Goal: Information Seeking & Learning: Check status

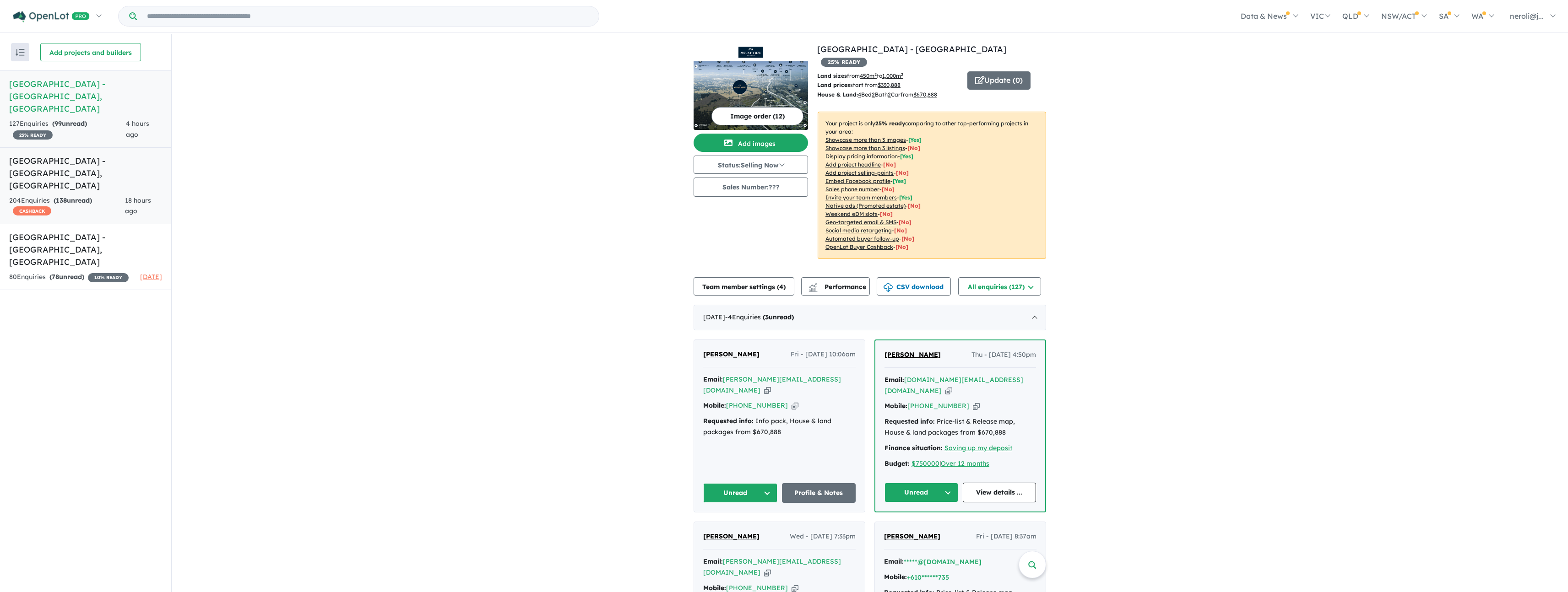
click at [105, 164] on h5 "[GEOGRAPHIC_DATA] - [GEOGRAPHIC_DATA] , [GEOGRAPHIC_DATA]" at bounding box center [85, 173] width 153 height 37
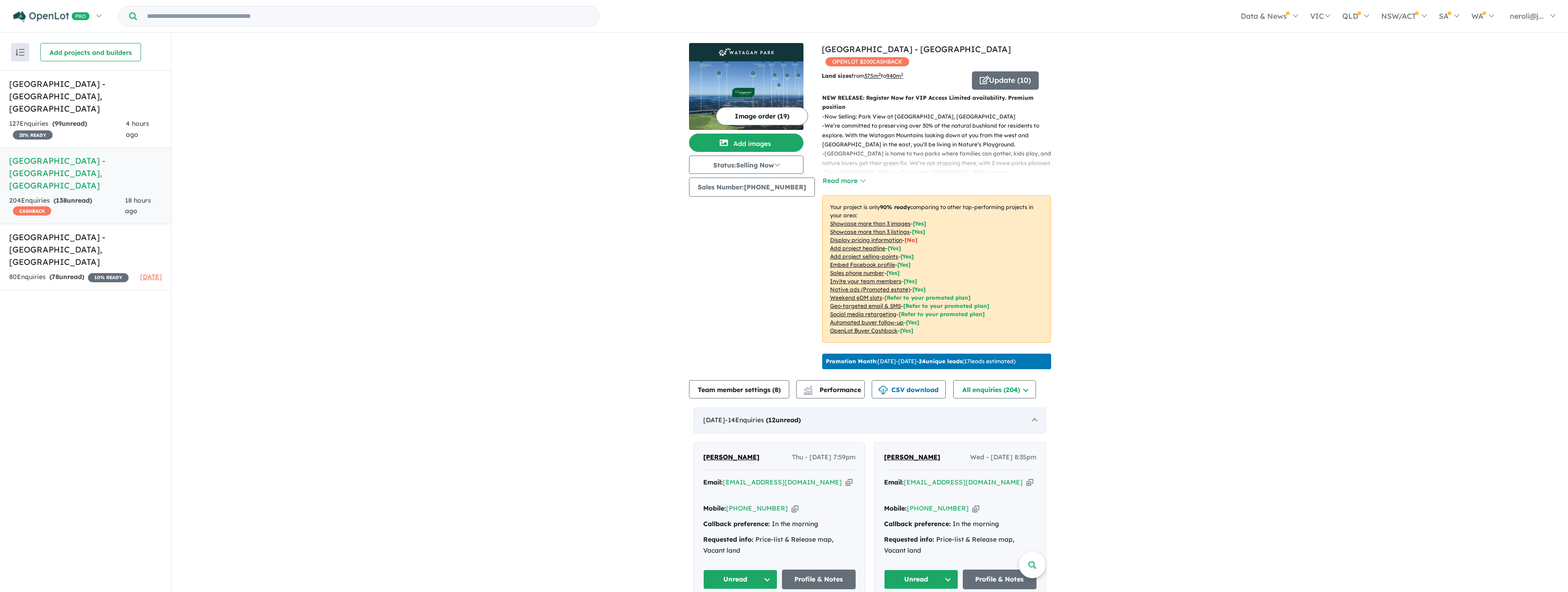
click at [1026, 429] on div "[DATE] - 14 Enquir ies ( 12 unread)" at bounding box center [869, 420] width 352 height 26
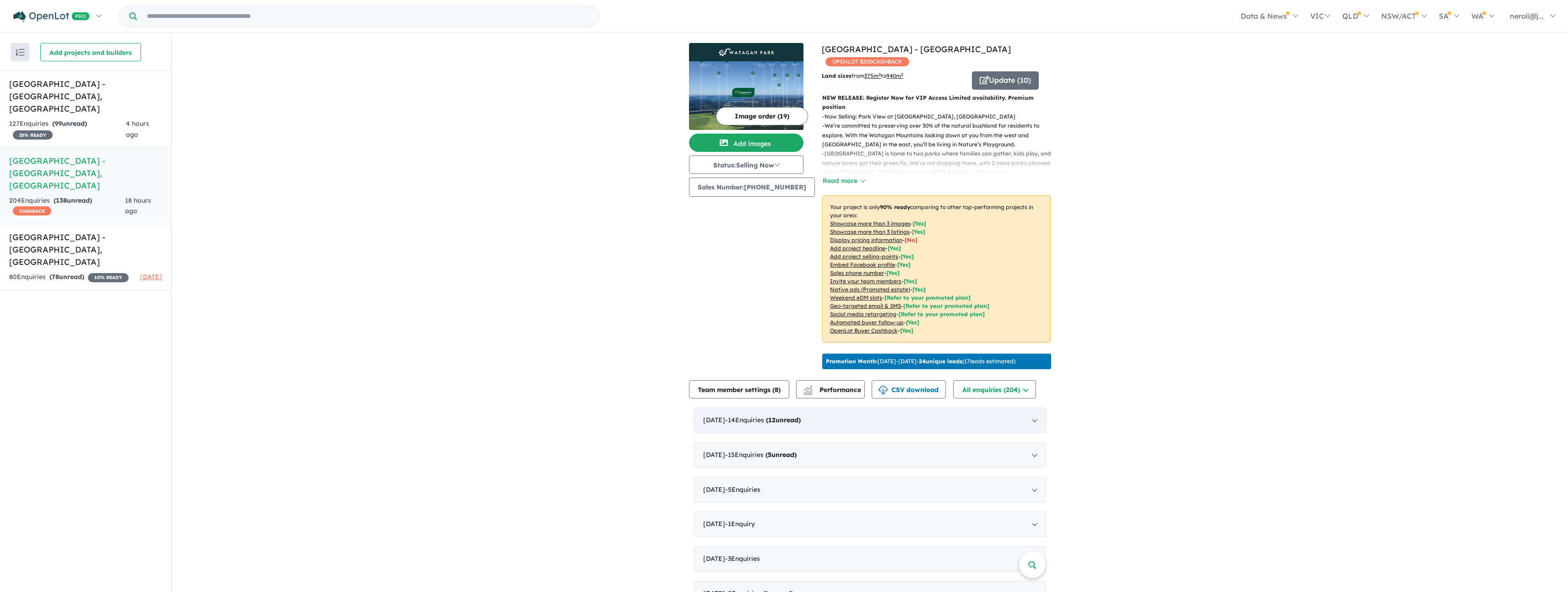
click at [1026, 429] on div "[DATE] - 14 Enquir ies ( 12 unread)" at bounding box center [869, 420] width 352 height 26
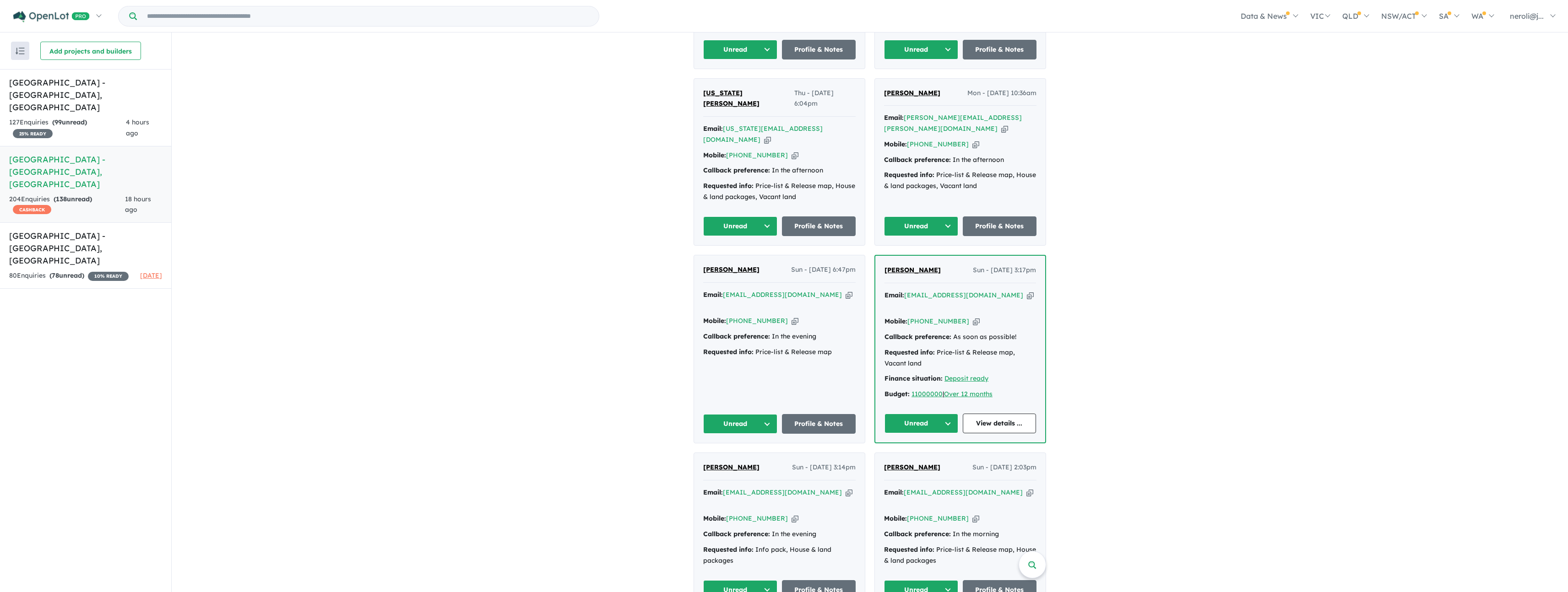
scroll to position [838, 0]
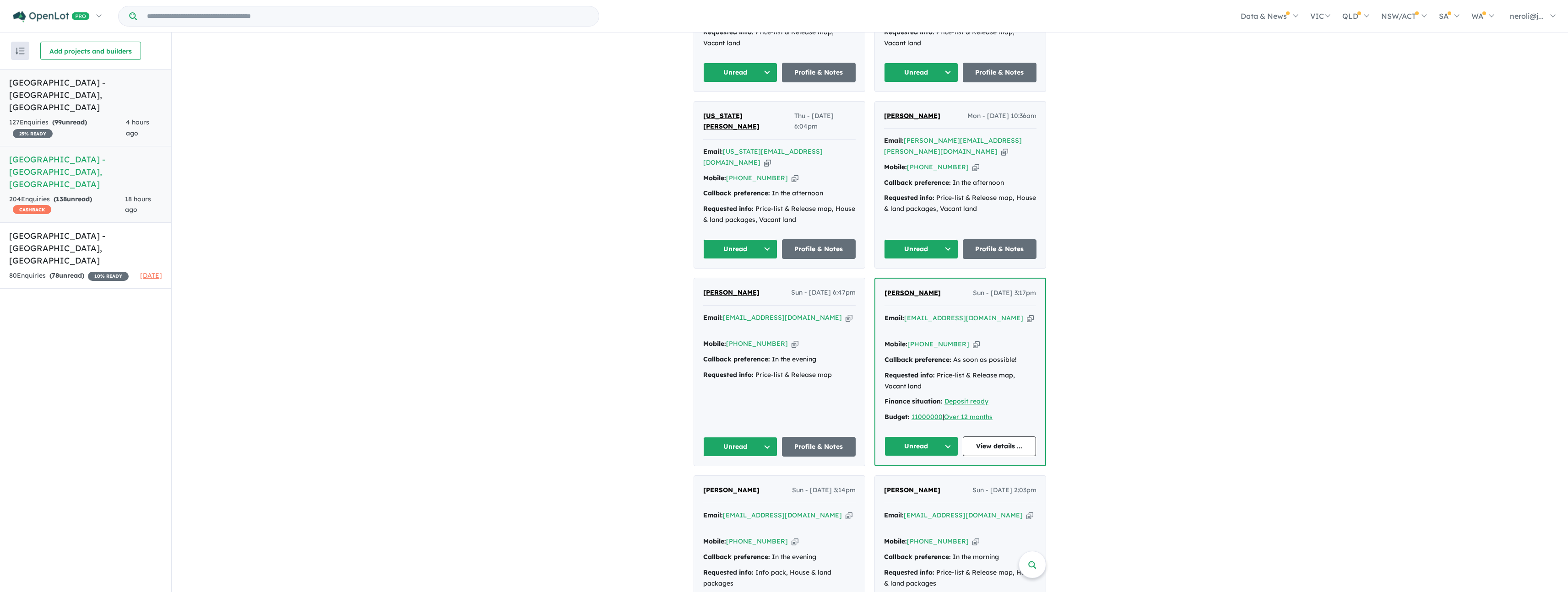
click at [80, 118] on strong "( 99 unread)" at bounding box center [69, 122] width 35 height 9
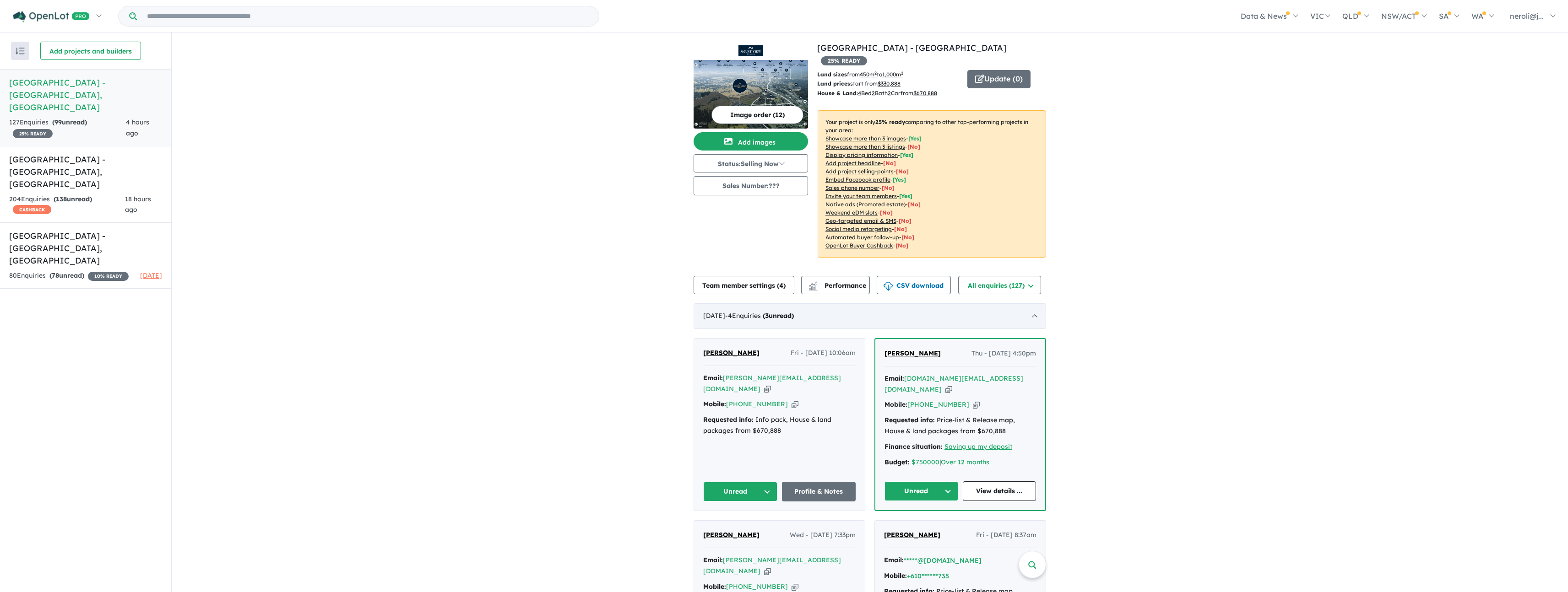
click at [1035, 310] on div "[DATE] - 4 Enquir ies ( 3 unread)" at bounding box center [869, 316] width 352 height 26
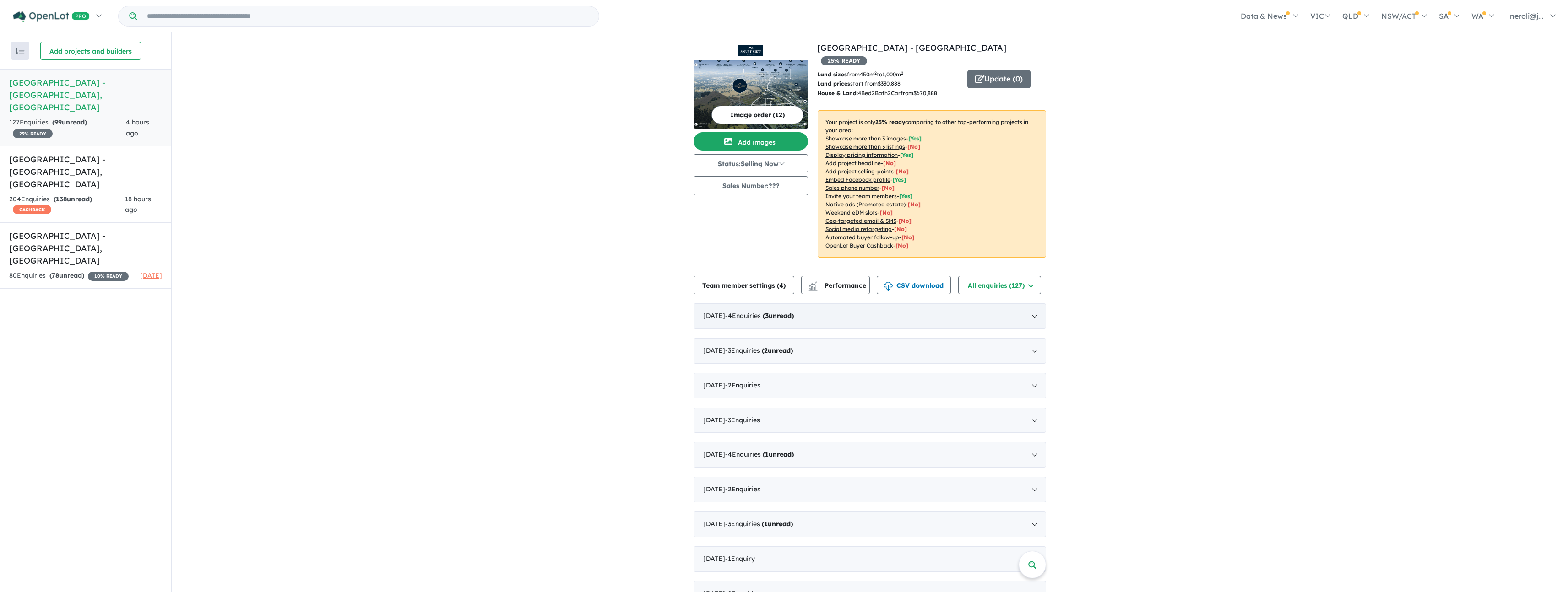
click at [1035, 310] on div "[DATE] - 4 Enquir ies ( 3 unread)" at bounding box center [869, 316] width 352 height 26
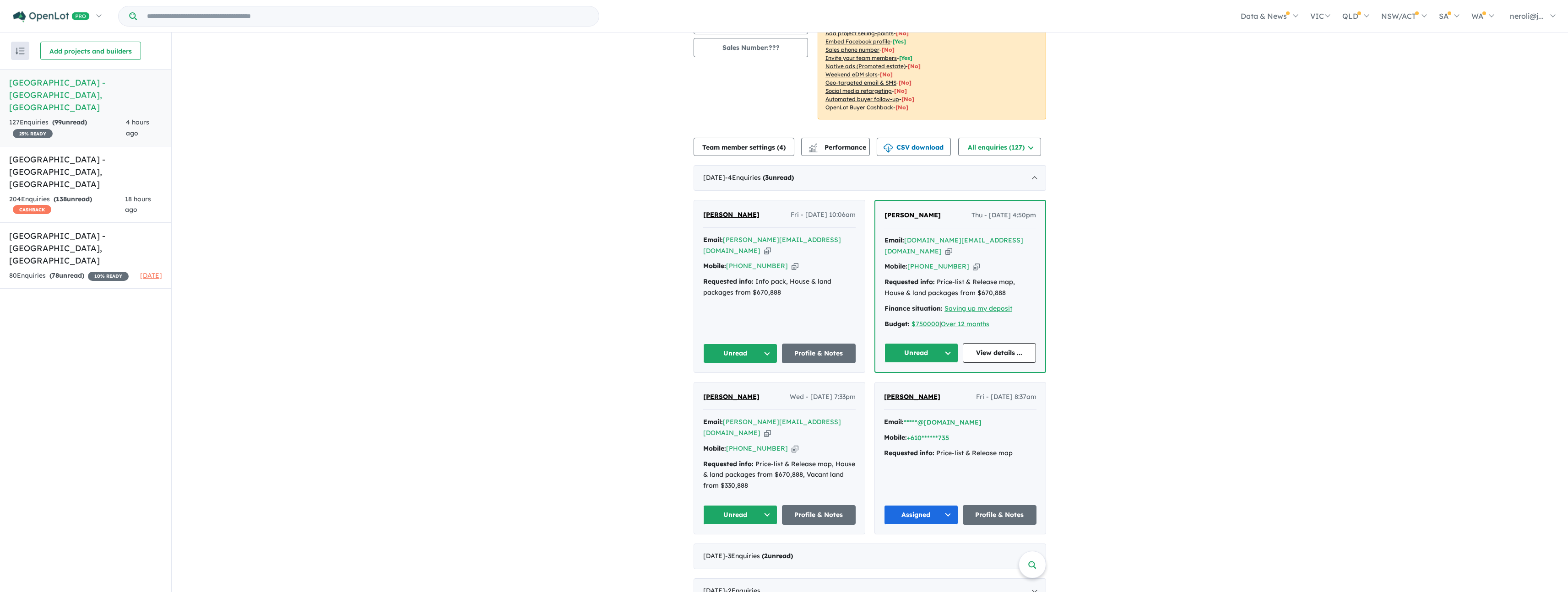
scroll to position [136, 0]
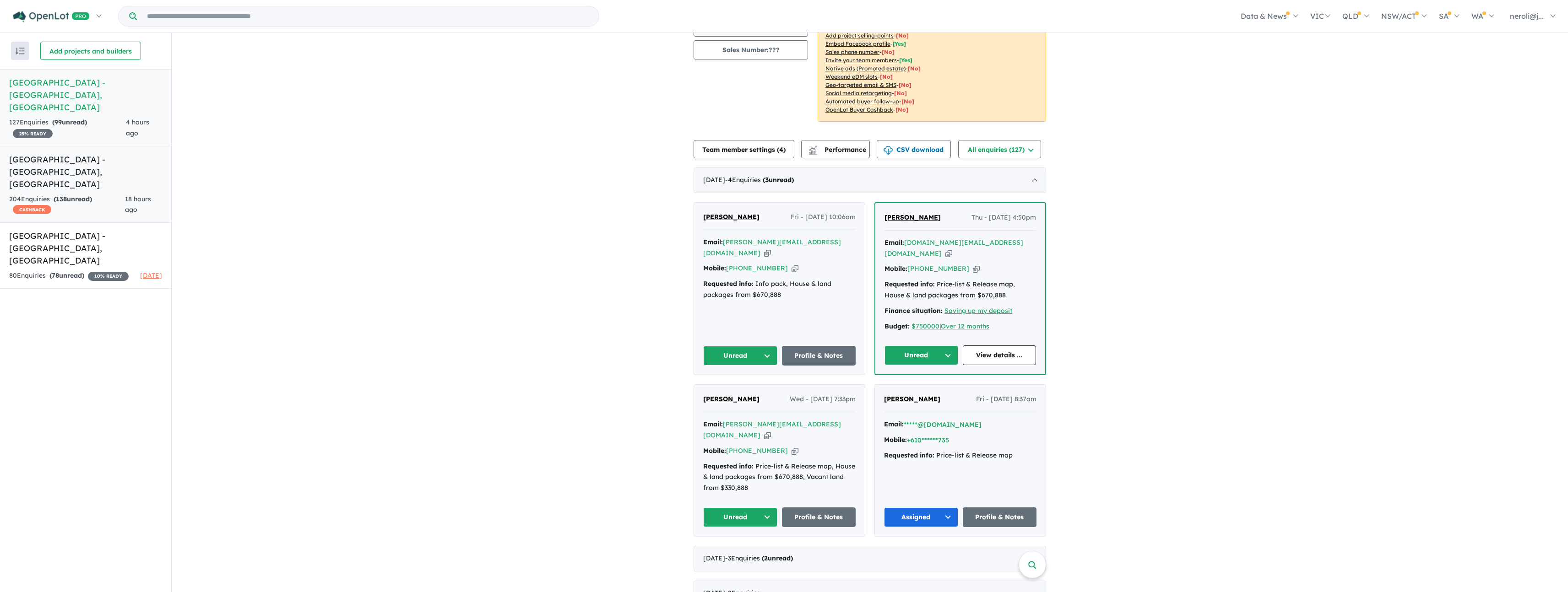
click at [52, 160] on h5 "[GEOGRAPHIC_DATA] - [GEOGRAPHIC_DATA] , [GEOGRAPHIC_DATA]" at bounding box center [85, 172] width 153 height 37
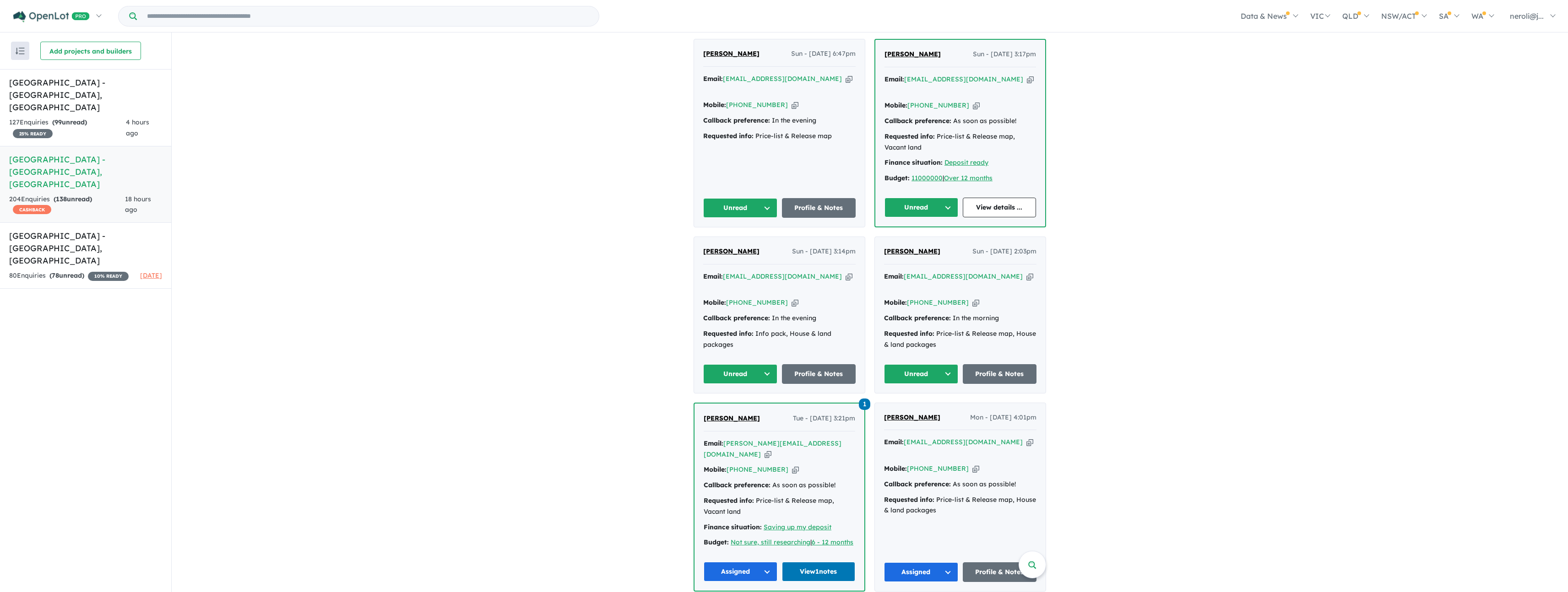
scroll to position [1067, 0]
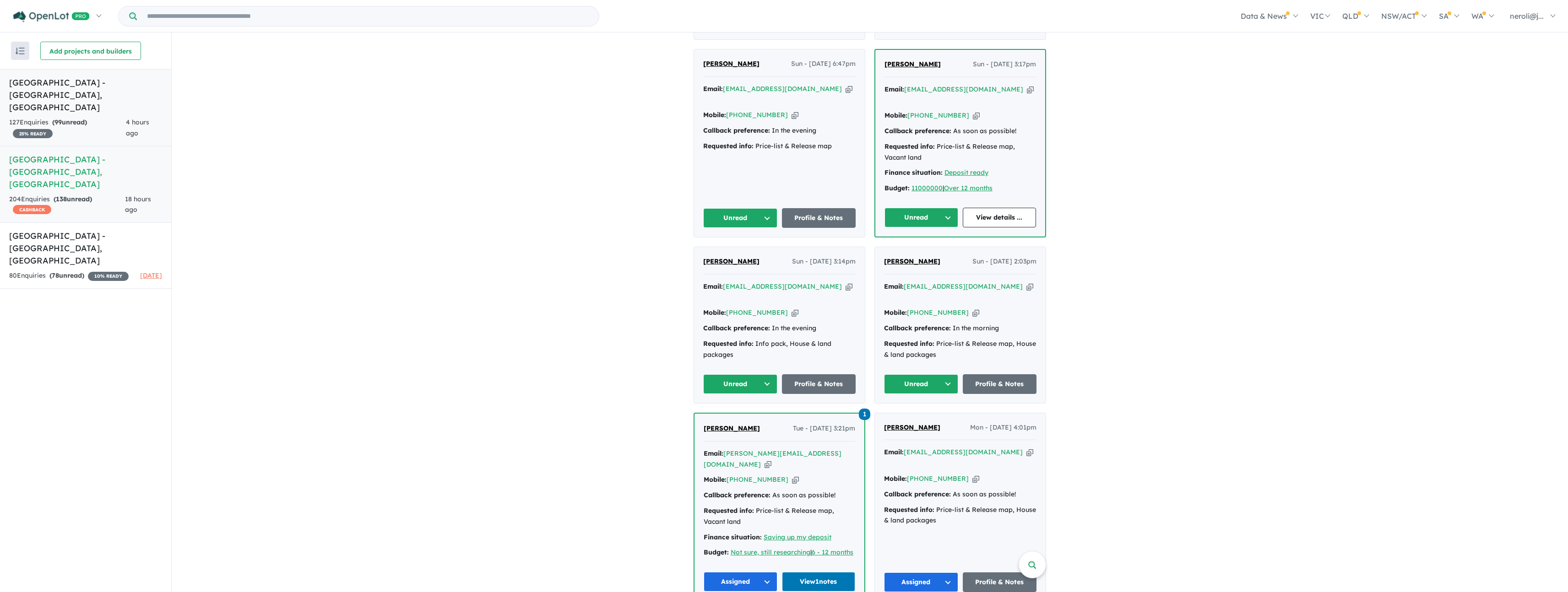
click at [72, 88] on h5 "[GEOGRAPHIC_DATA] - [GEOGRAPHIC_DATA] , [GEOGRAPHIC_DATA]" at bounding box center [85, 95] width 153 height 37
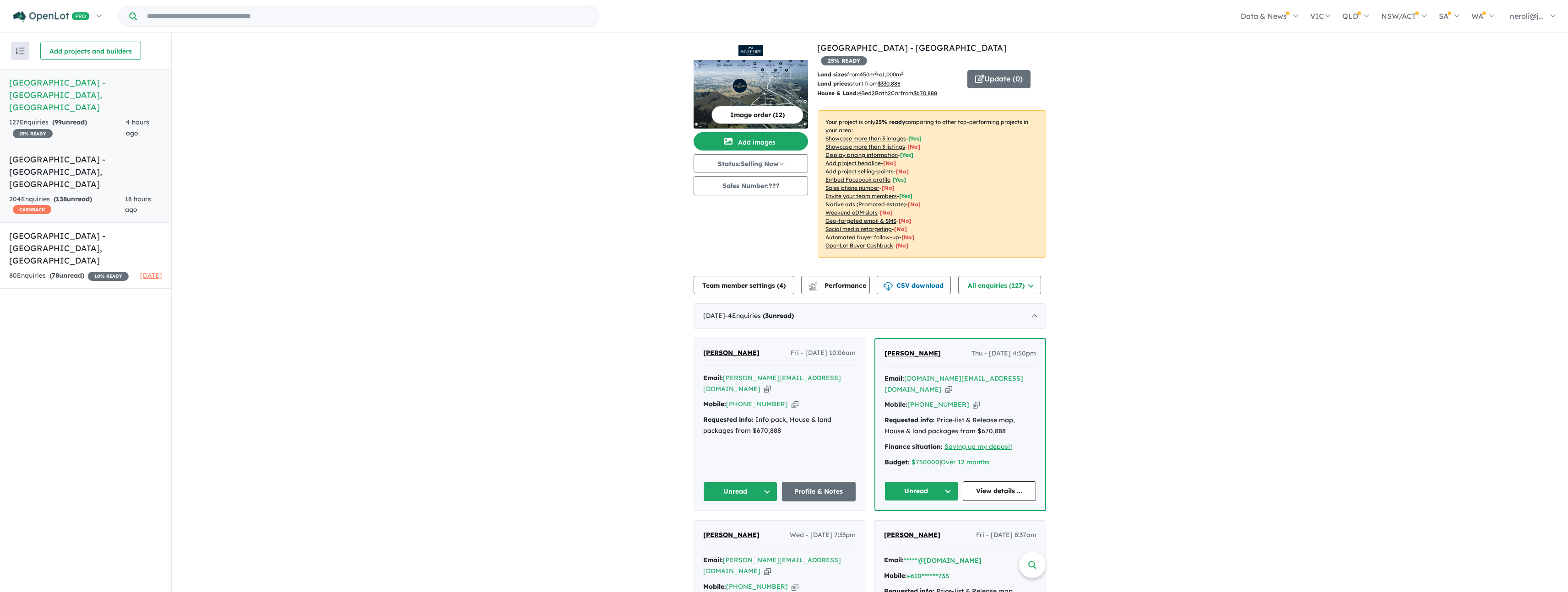
click at [102, 161] on h5 "[GEOGRAPHIC_DATA] - [GEOGRAPHIC_DATA] , [GEOGRAPHIC_DATA]" at bounding box center [85, 172] width 153 height 37
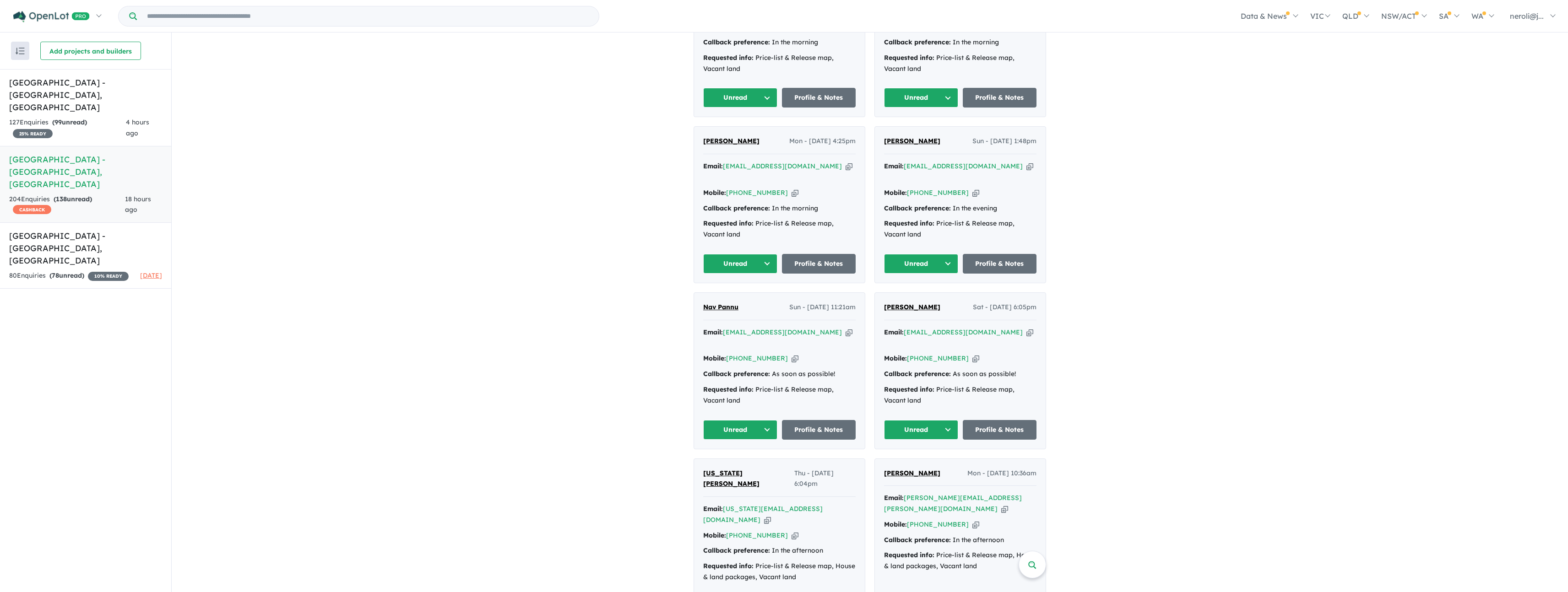
scroll to position [503, 0]
